Goal: Use online tool/utility: Utilize a website feature to perform a specific function

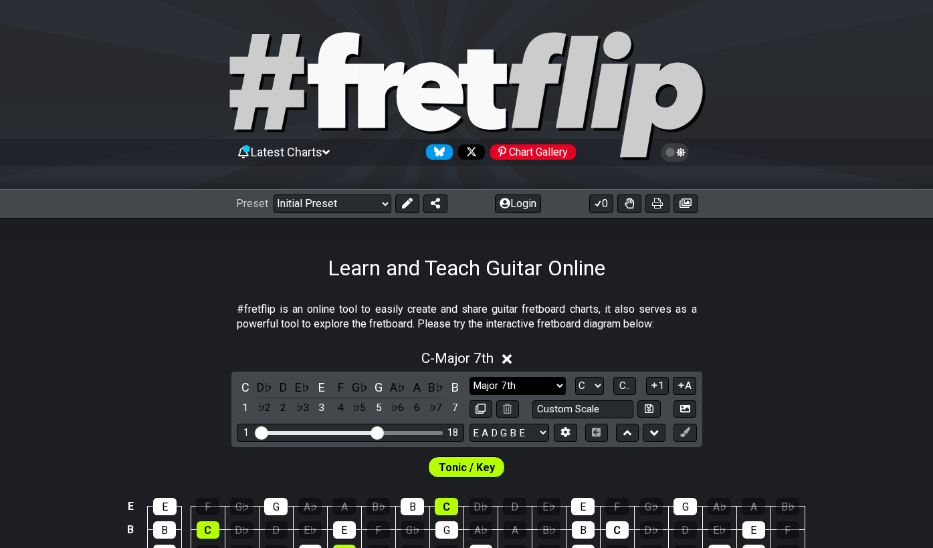
scroll to position [177, 0]
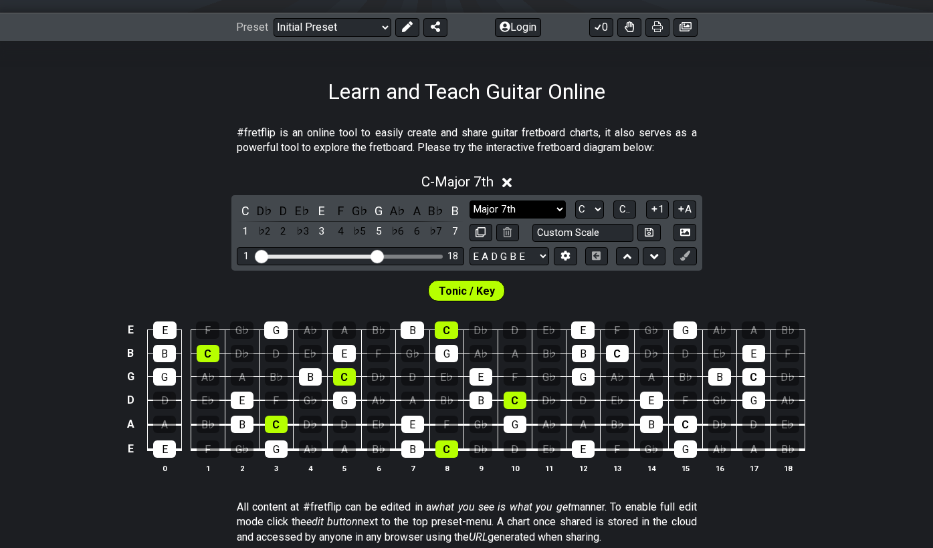
click at [546, 205] on select "Minor Pentatonic Click to edit Minor Pentatonic Major Pentatonic Minor Blues Ma…" at bounding box center [518, 210] width 96 height 18
select select "Minor 7th"
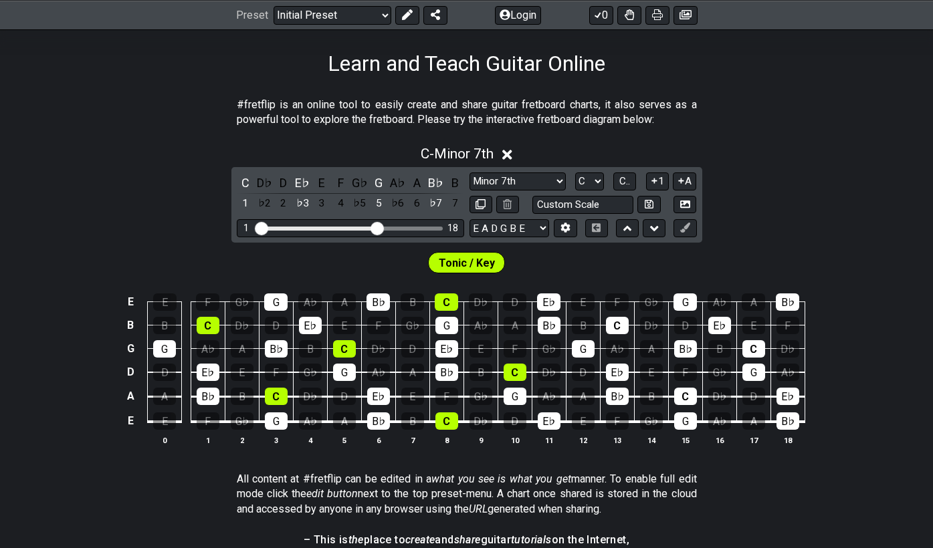
scroll to position [206, 0]
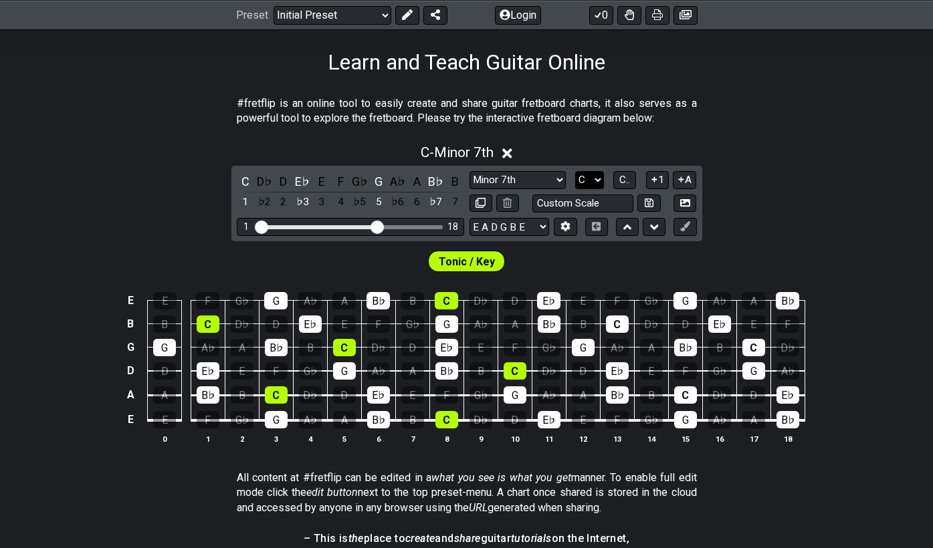
click at [600, 175] on select "A♭ A A♯ B♭ B C C♯ D♭ D D♯ E♭ E F F♯ G♭ G G♯" at bounding box center [589, 180] width 29 height 18
select select "A"
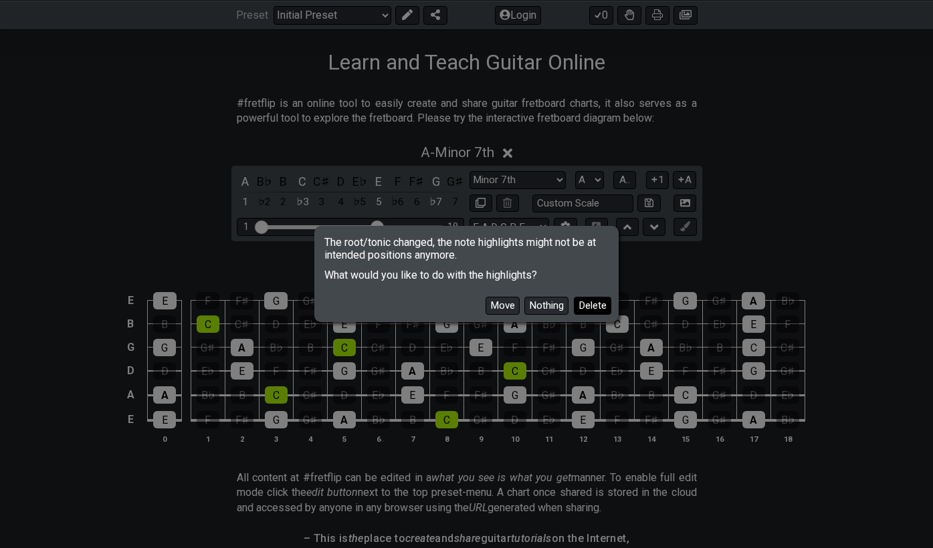
click at [588, 310] on button "Delete" at bounding box center [592, 306] width 37 height 18
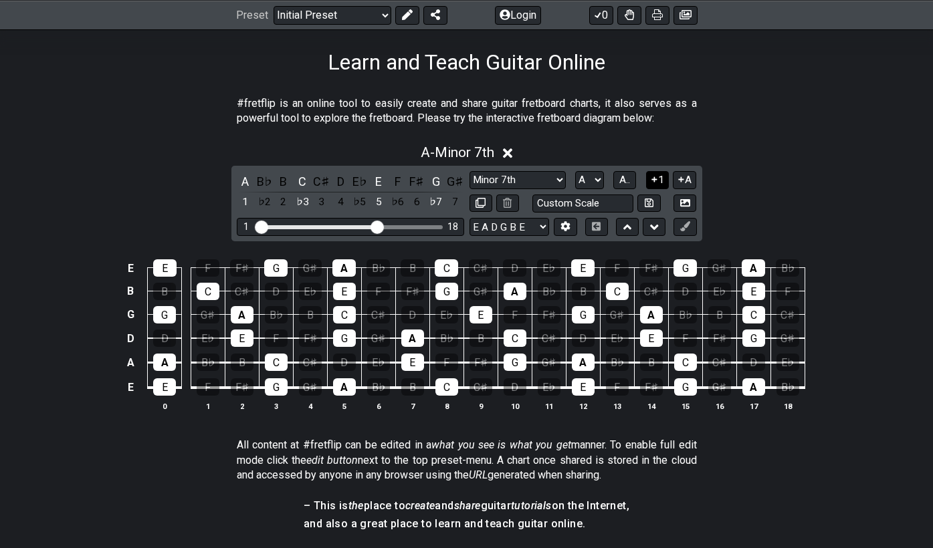
click at [661, 179] on button "1" at bounding box center [657, 180] width 23 height 18
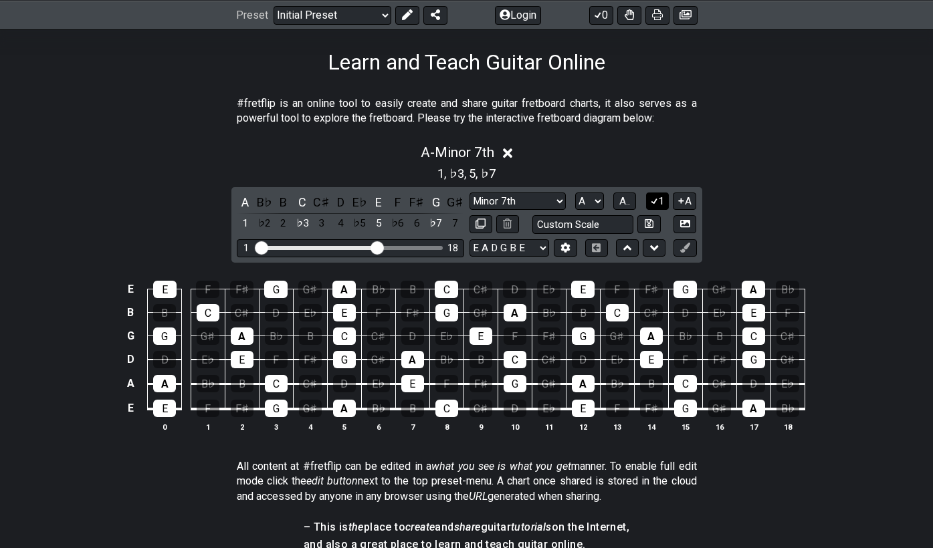
click at [653, 199] on icon at bounding box center [654, 201] width 13 height 10
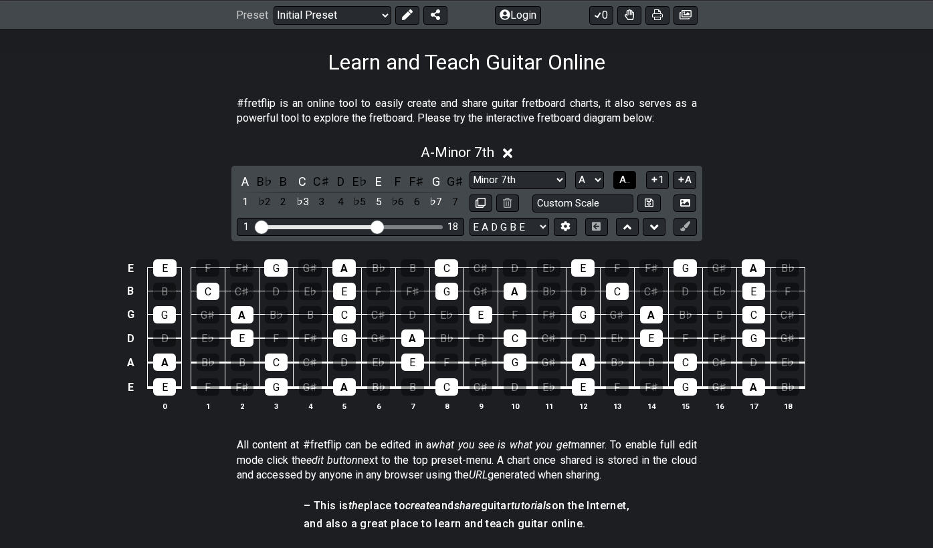
click at [629, 180] on span "A.." at bounding box center [624, 180] width 11 height 12
click at [629, 180] on span "1..7" at bounding box center [625, 180] width 16 height 12
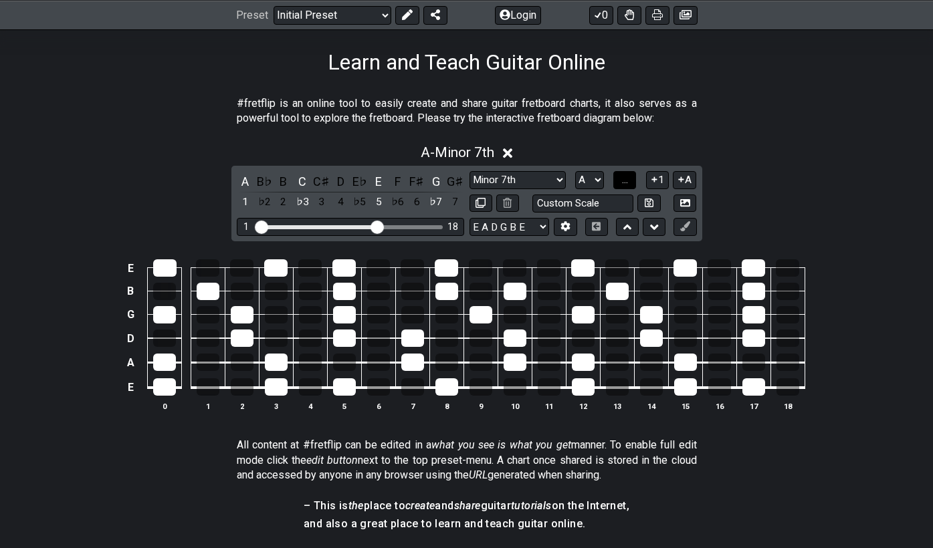
click at [629, 180] on button "..." at bounding box center [624, 180] width 23 height 18
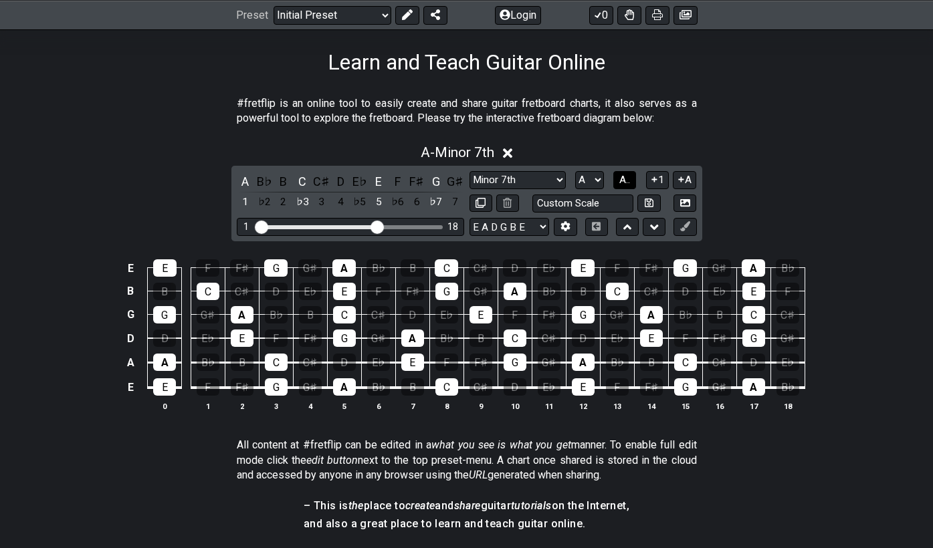
scroll to position [203, 0]
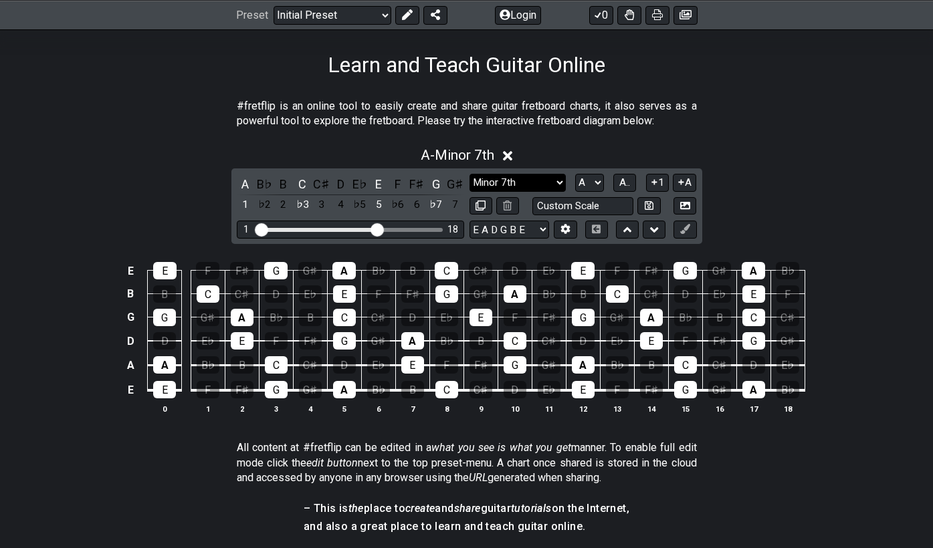
click at [558, 176] on select "Minor Pentatonic Click to edit Minor Pentatonic Major Pentatonic Minor Blues Ma…" at bounding box center [518, 183] width 96 height 18
select select "Major 7th"
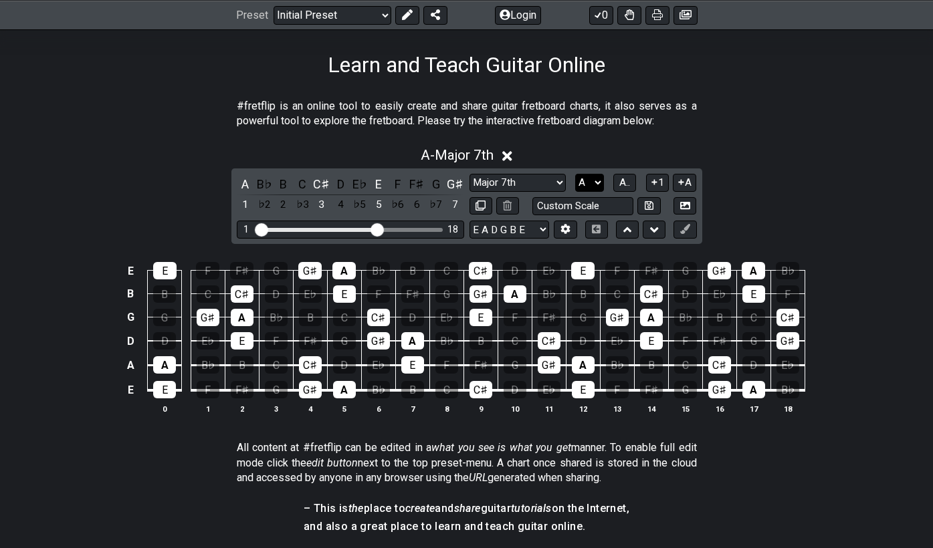
click at [595, 182] on select "A♭ A A♯ B♭ B C C♯ D♭ D D♯ E♭ E F F♯ G♭ G G♯" at bounding box center [589, 183] width 29 height 18
select select "G"
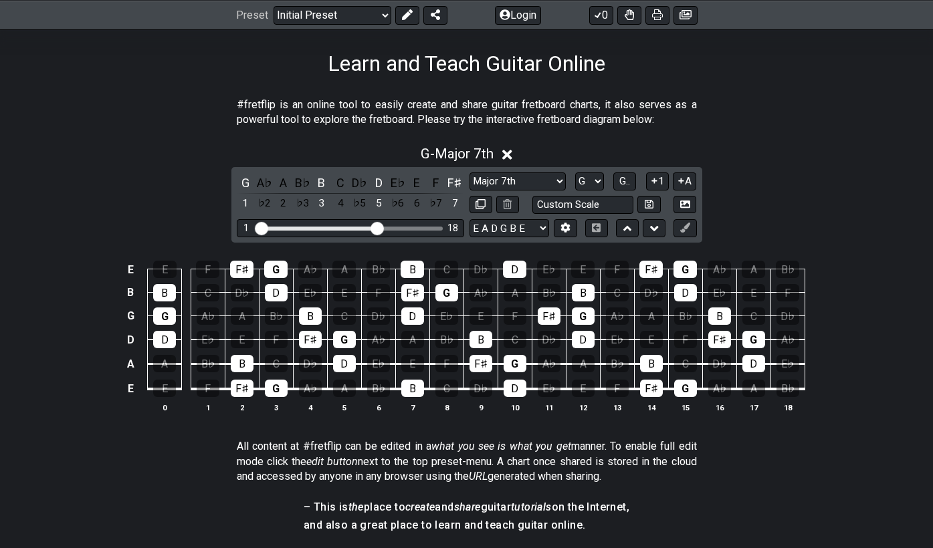
scroll to position [203, 0]
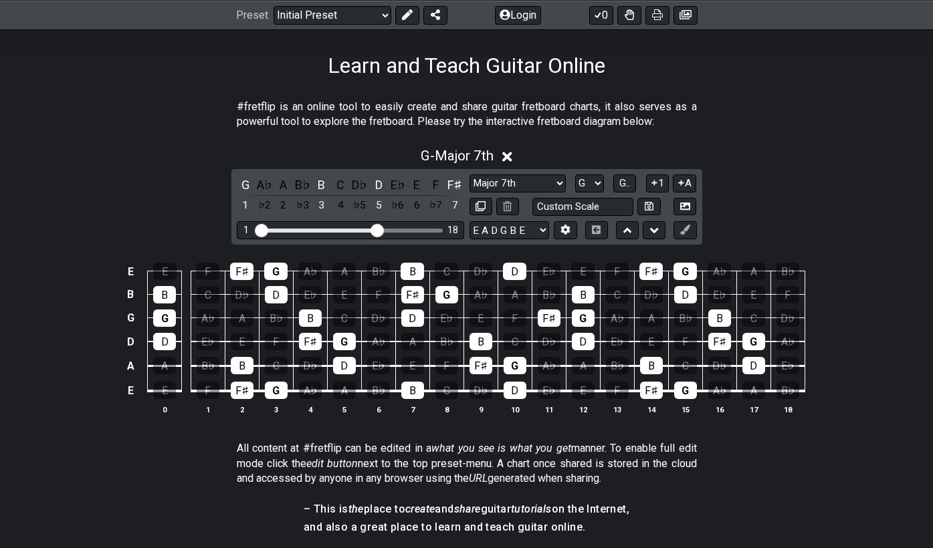
click at [763, 135] on section "#fretflip is an online tool to easily create and share guitar fretboard charts,…" at bounding box center [466, 117] width 933 height 46
